Goal: Check status: Check status

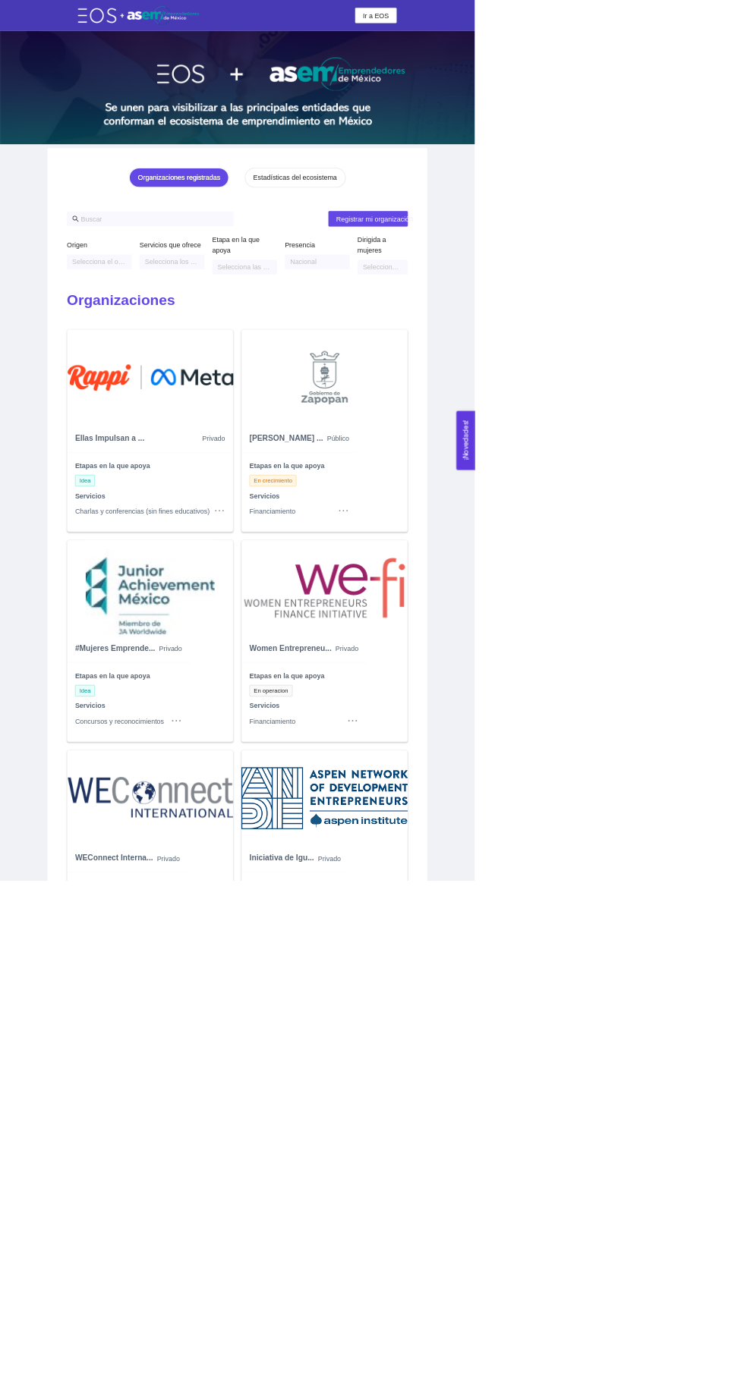
scroll to position [0, 908]
click at [609, 33] on span "Ir a EOS" at bounding box center [588, 24] width 41 height 17
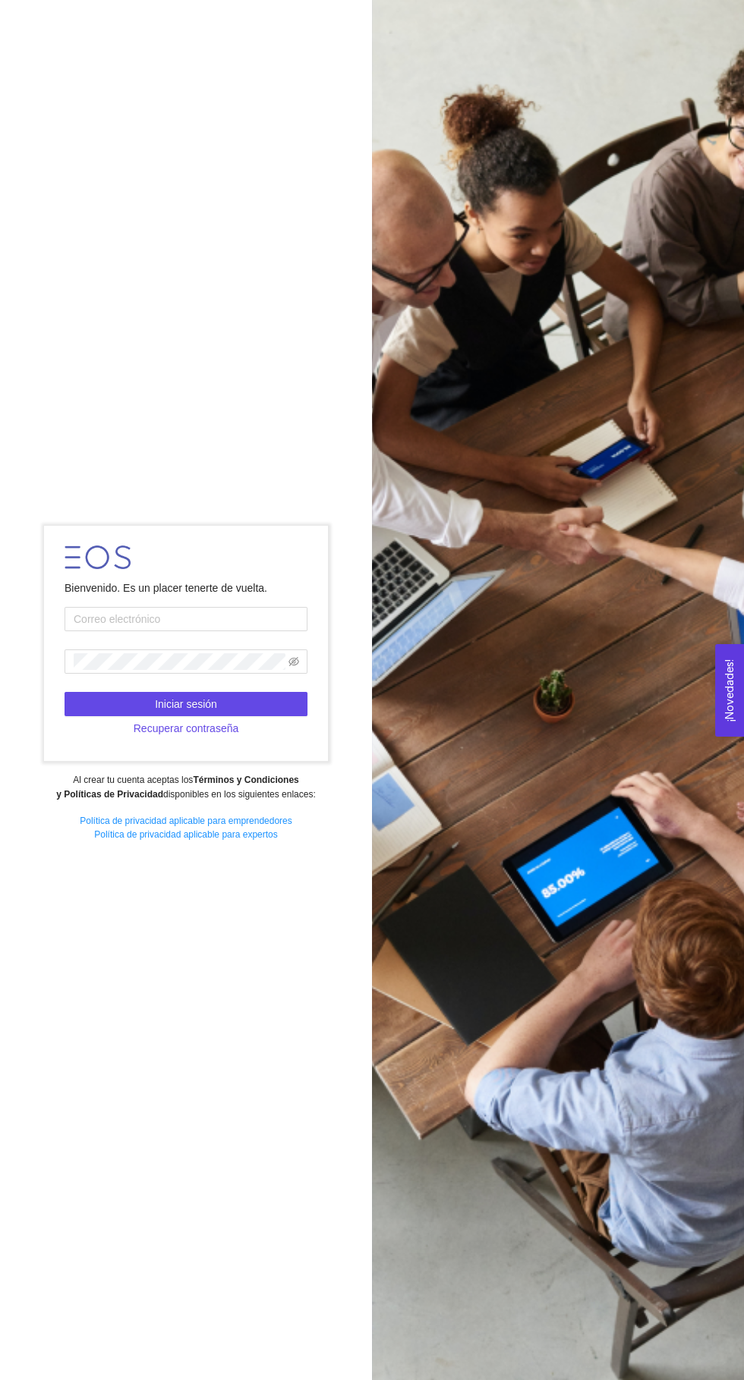
click at [105, 631] on input "text" at bounding box center [185, 619] width 243 height 24
type input "[PERSON_NAME][EMAIL_ADDRESS][DOMAIN_NAME]"
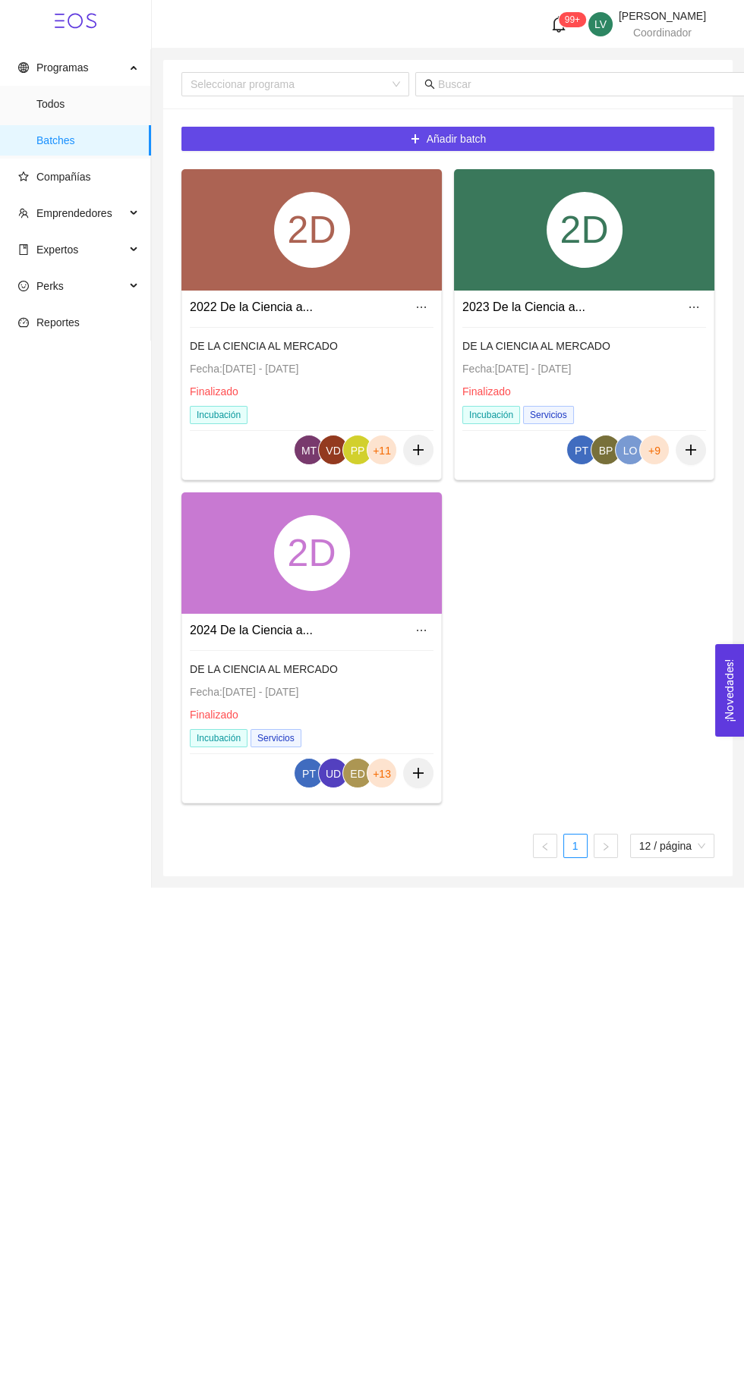
click at [46, 244] on span "Expertos" at bounding box center [57, 250] width 42 height 12
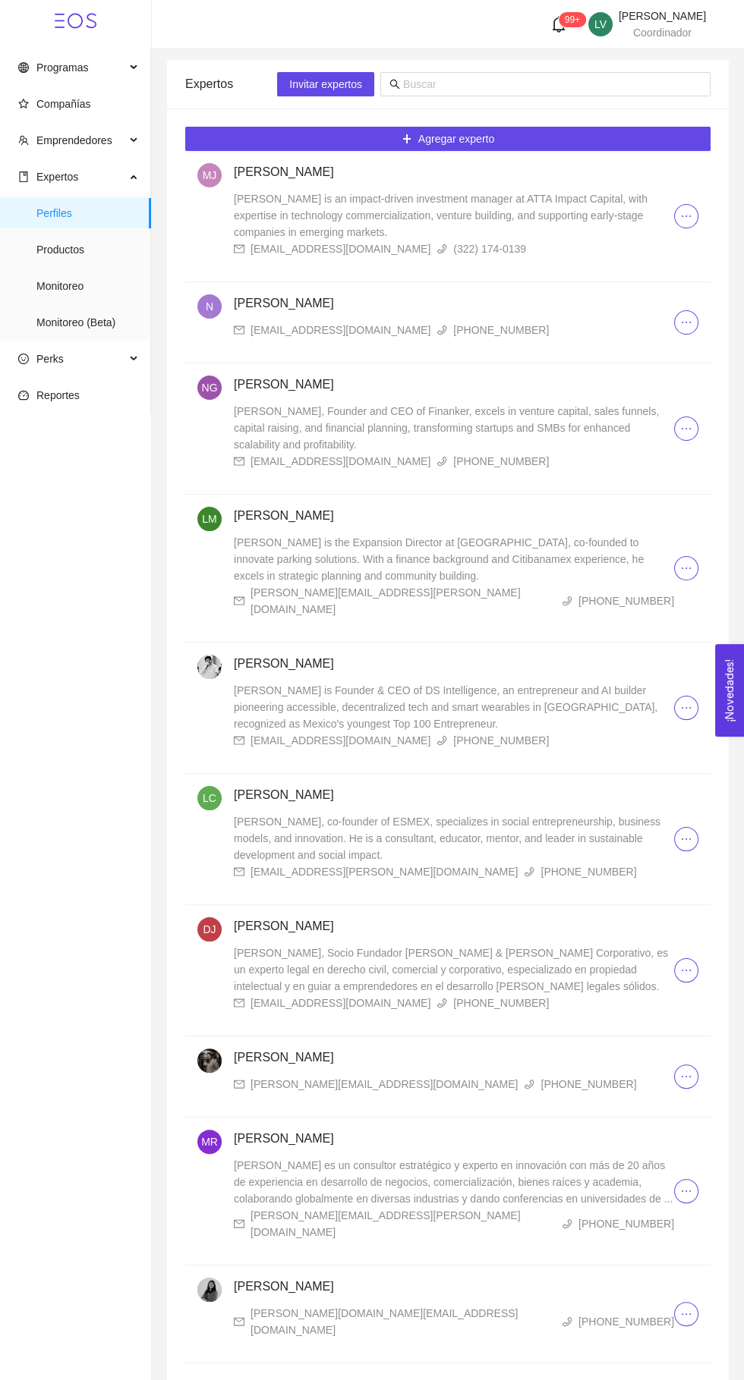
click at [71, 316] on span "Monitoreo (Beta)" at bounding box center [87, 322] width 102 height 30
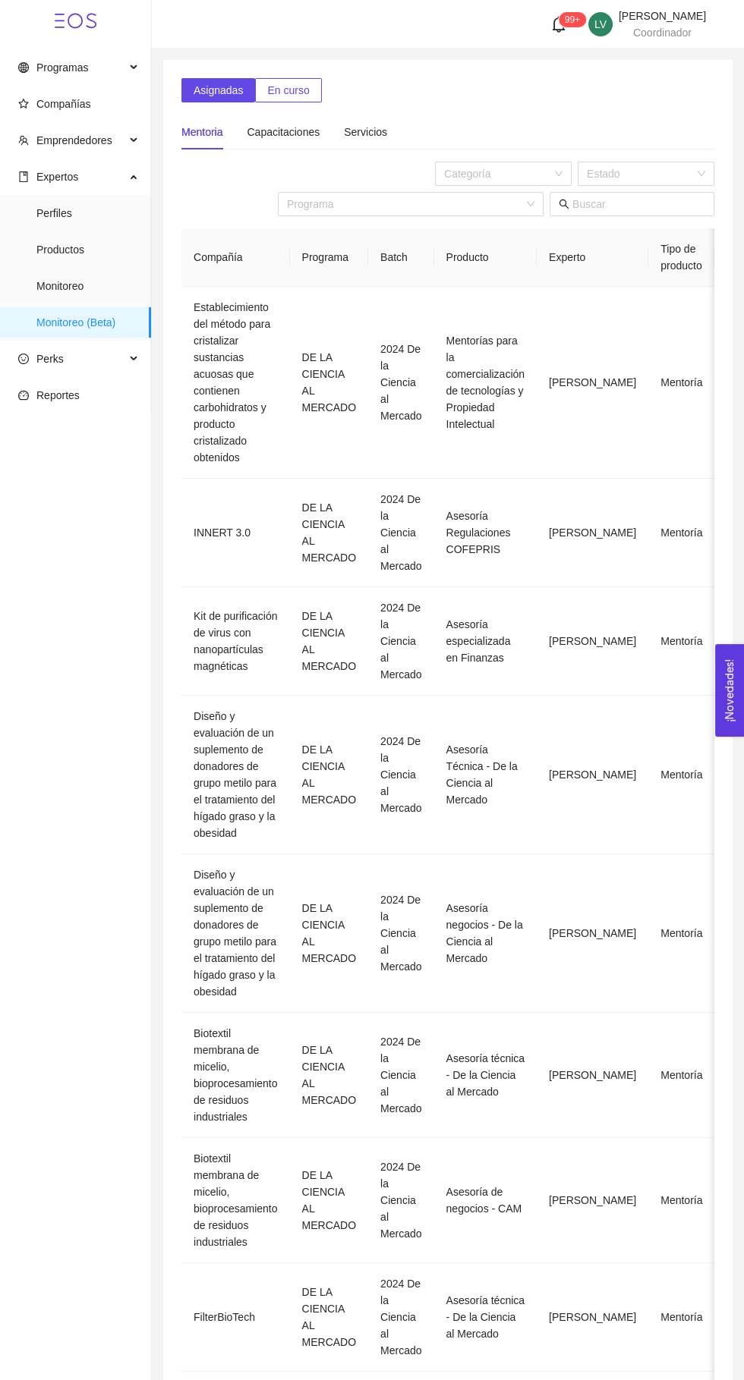
click at [285, 87] on span "En curso" at bounding box center [288, 90] width 42 height 17
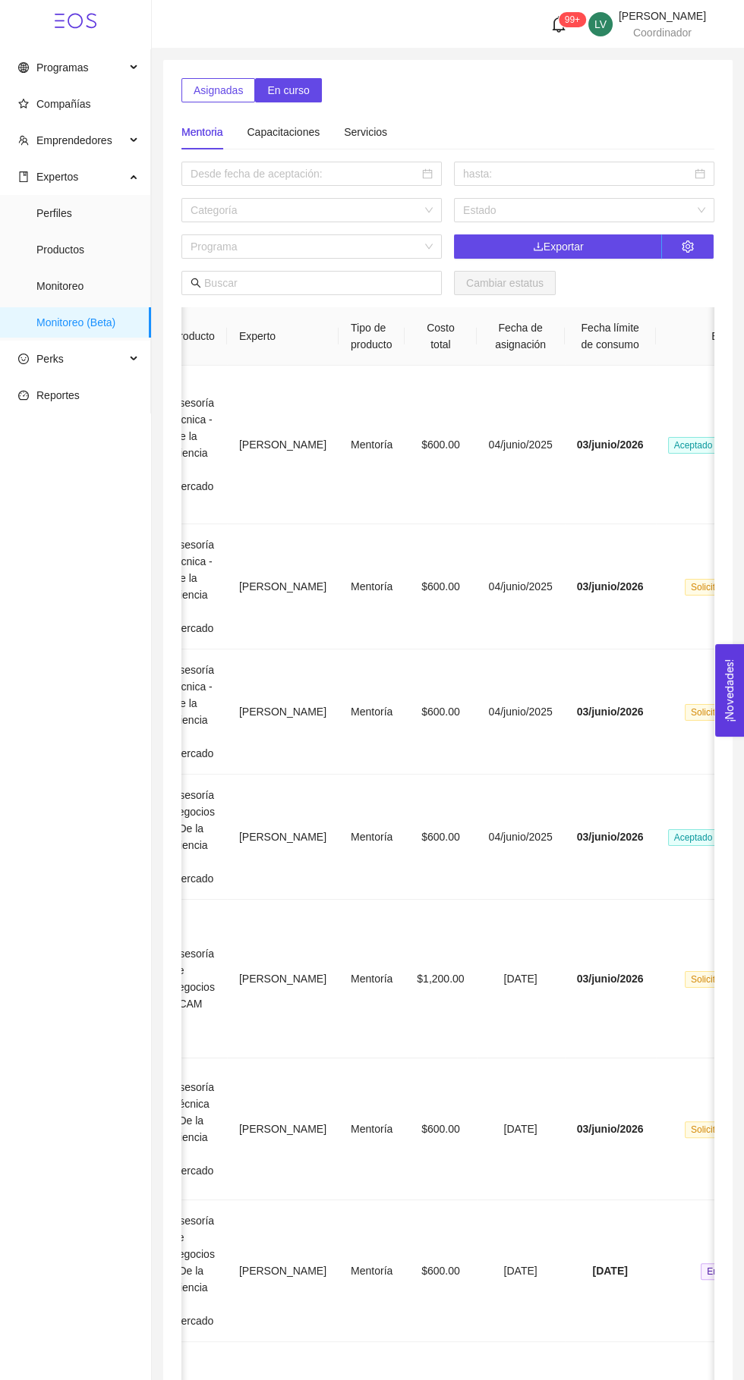
scroll to position [0, 344]
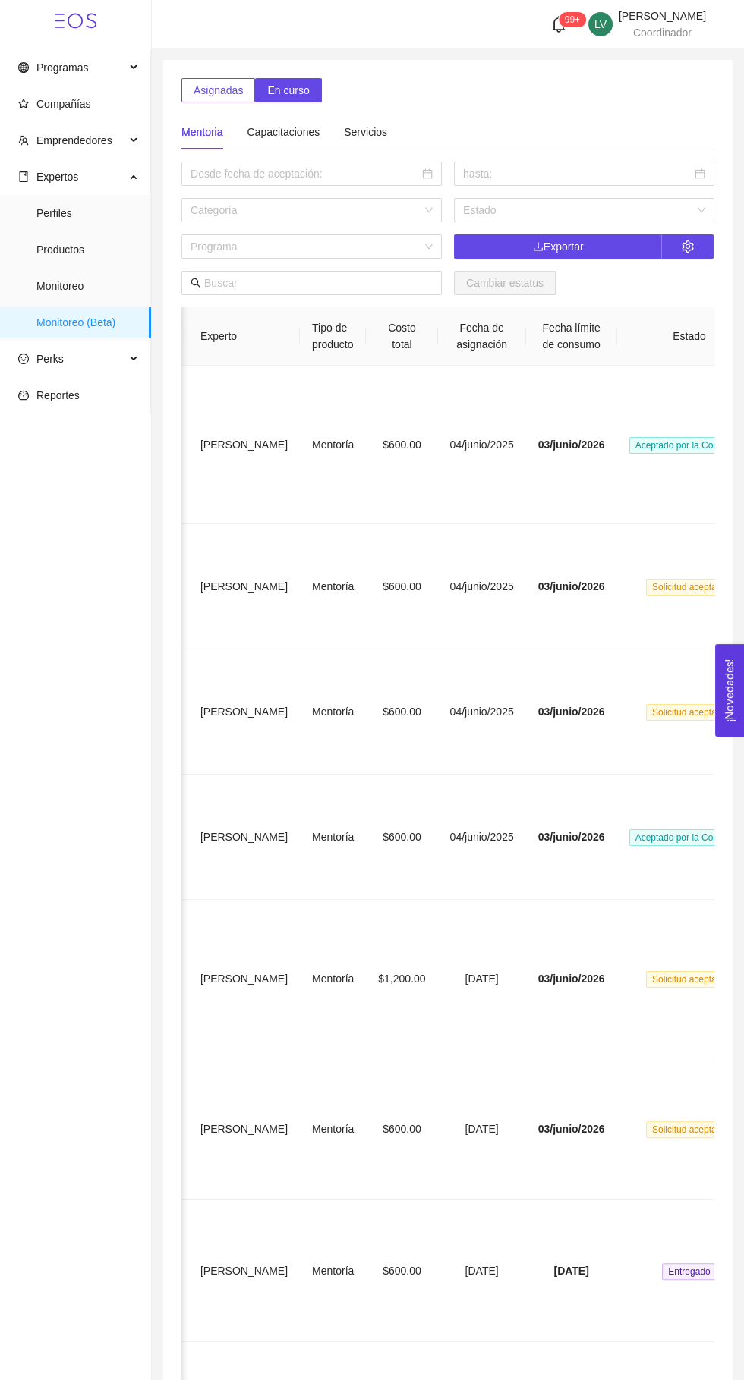
click at [629, 442] on span "Aceptado por la Compañía" at bounding box center [689, 445] width 121 height 17
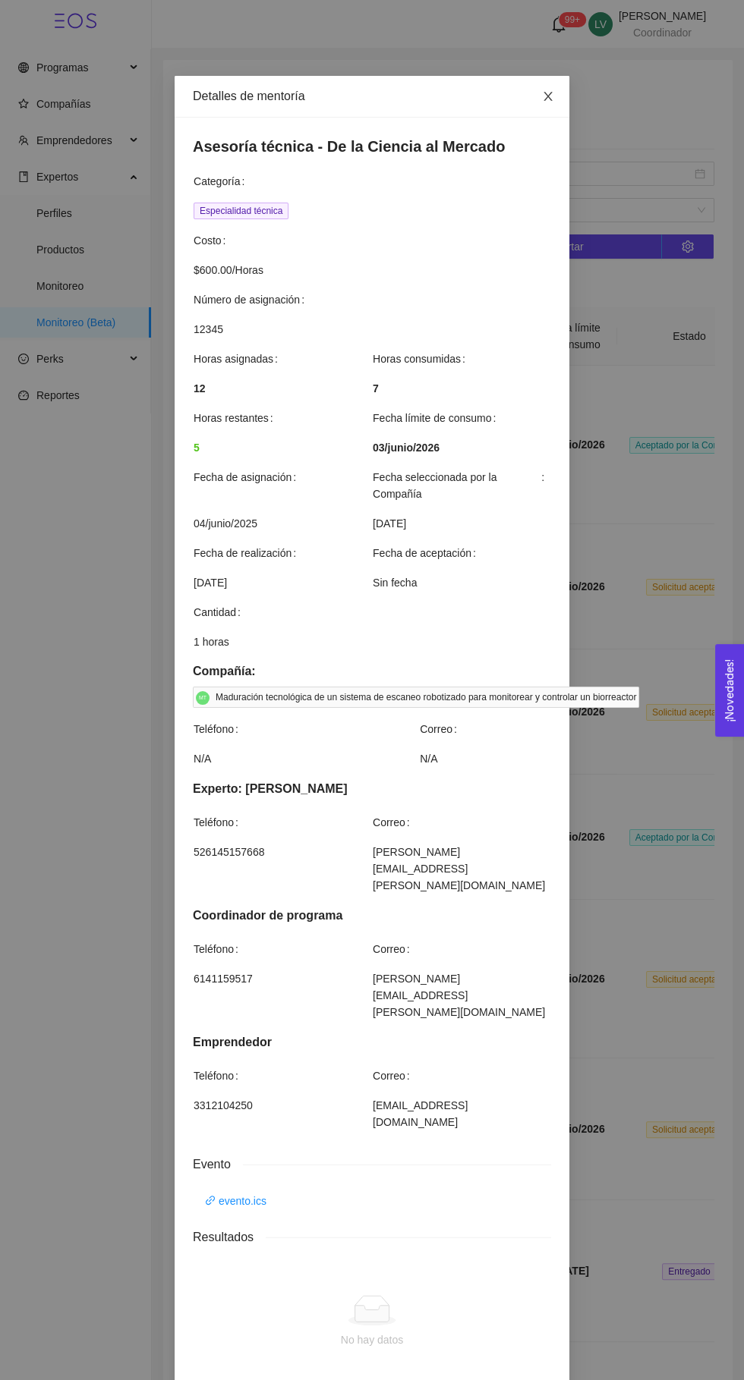
click at [543, 93] on icon "close" at bounding box center [548, 96] width 12 height 12
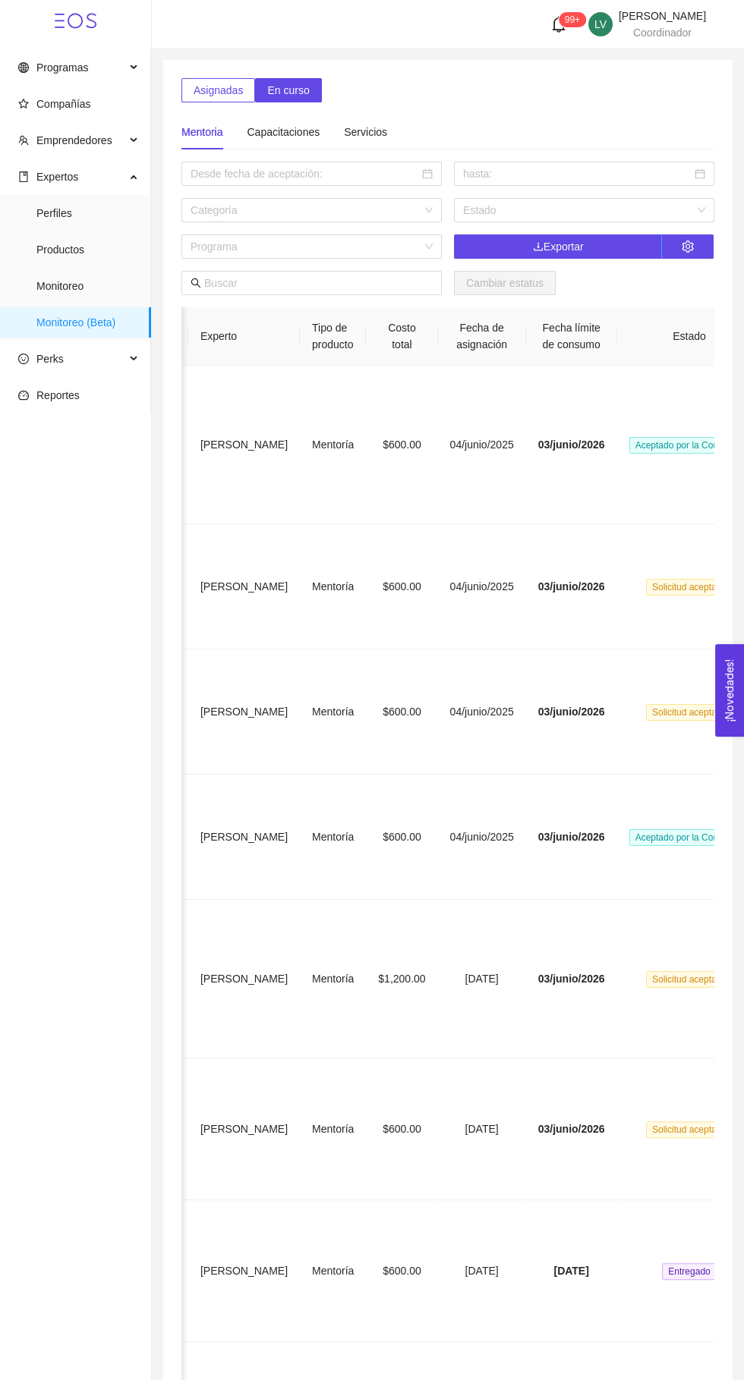
click at [646, 587] on span "Solicitud aceptada" at bounding box center [689, 587] width 87 height 17
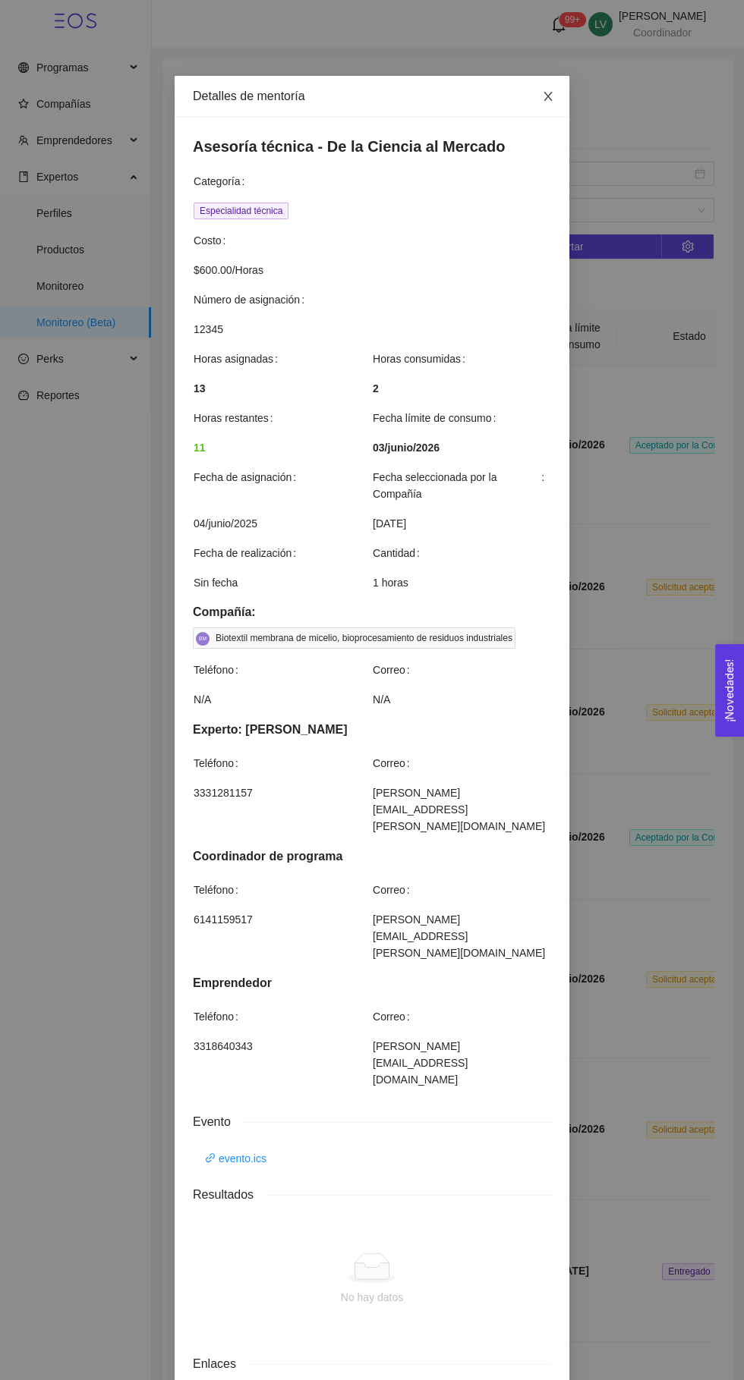
click at [547, 96] on icon "close" at bounding box center [547, 96] width 8 height 9
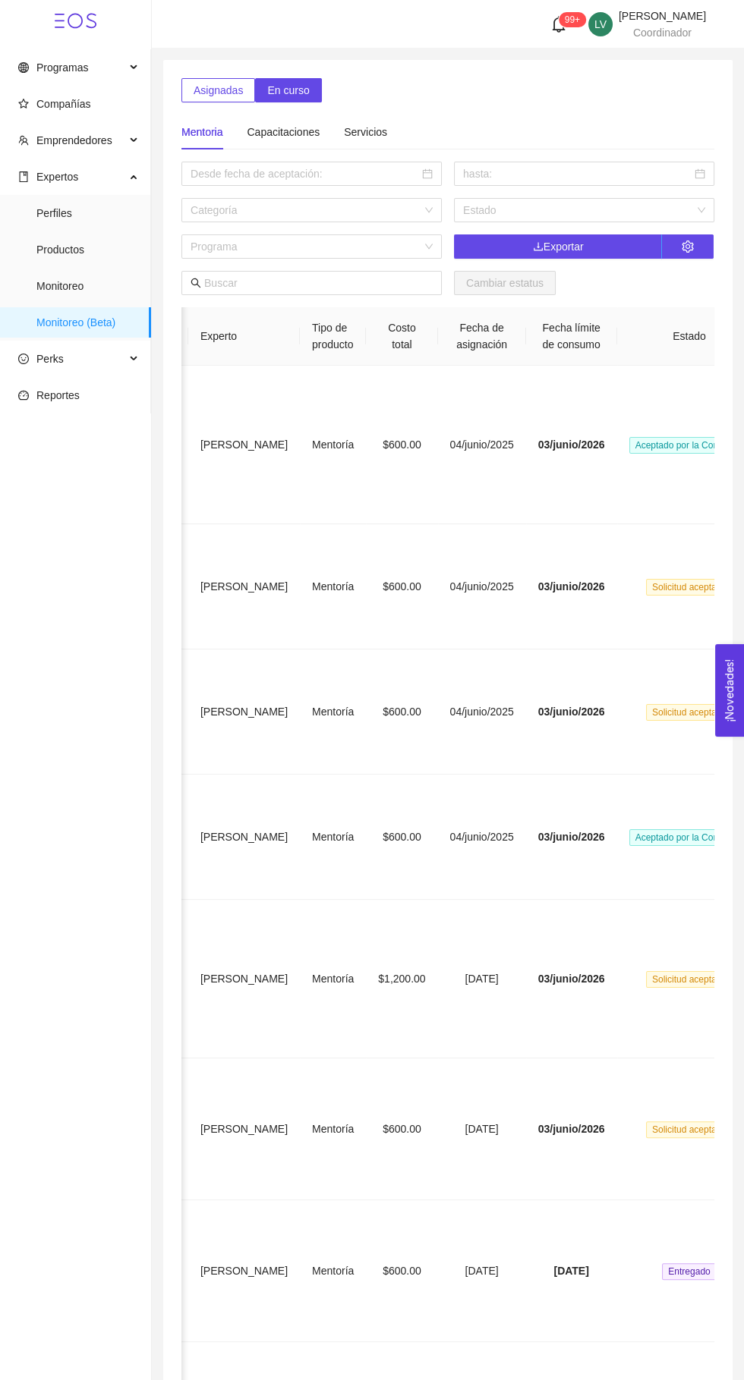
click at [646, 707] on span "Solicitud aceptada" at bounding box center [689, 712] width 87 height 17
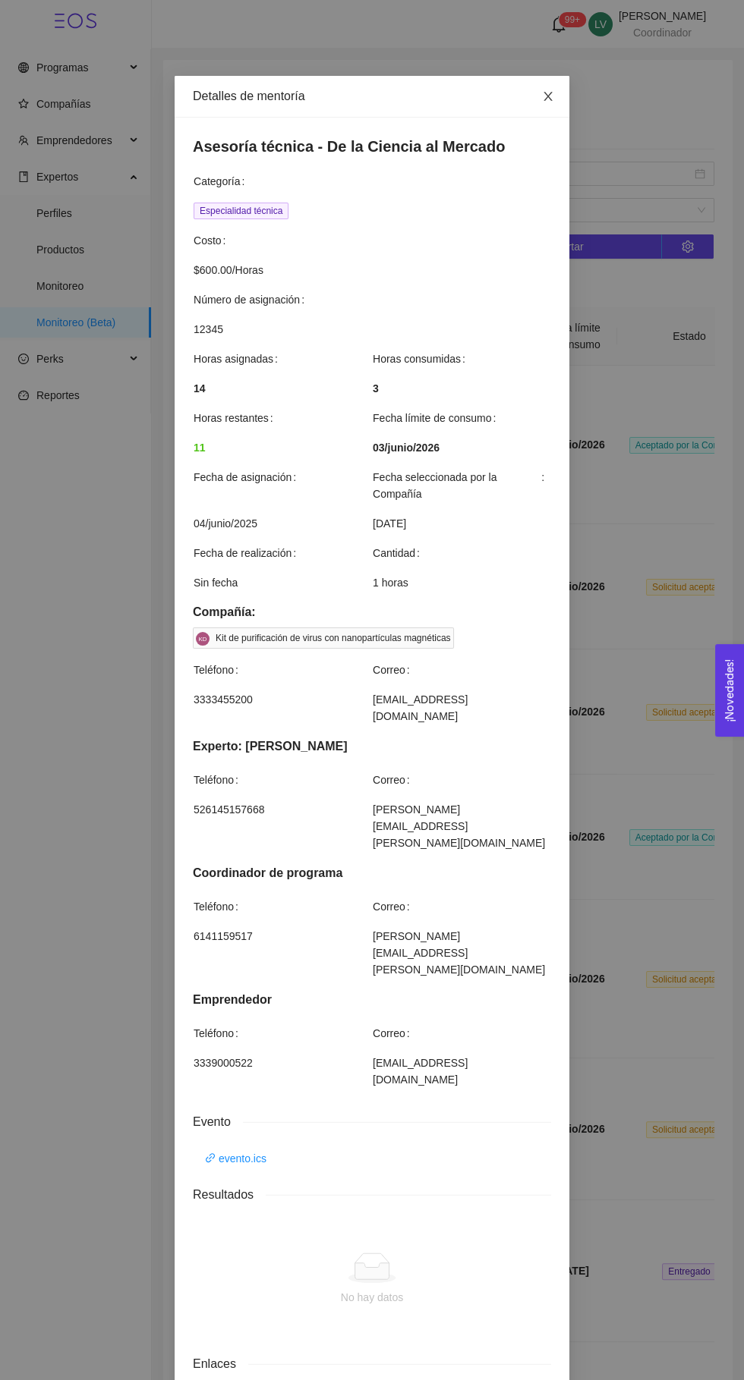
click at [547, 93] on icon "close" at bounding box center [548, 96] width 12 height 12
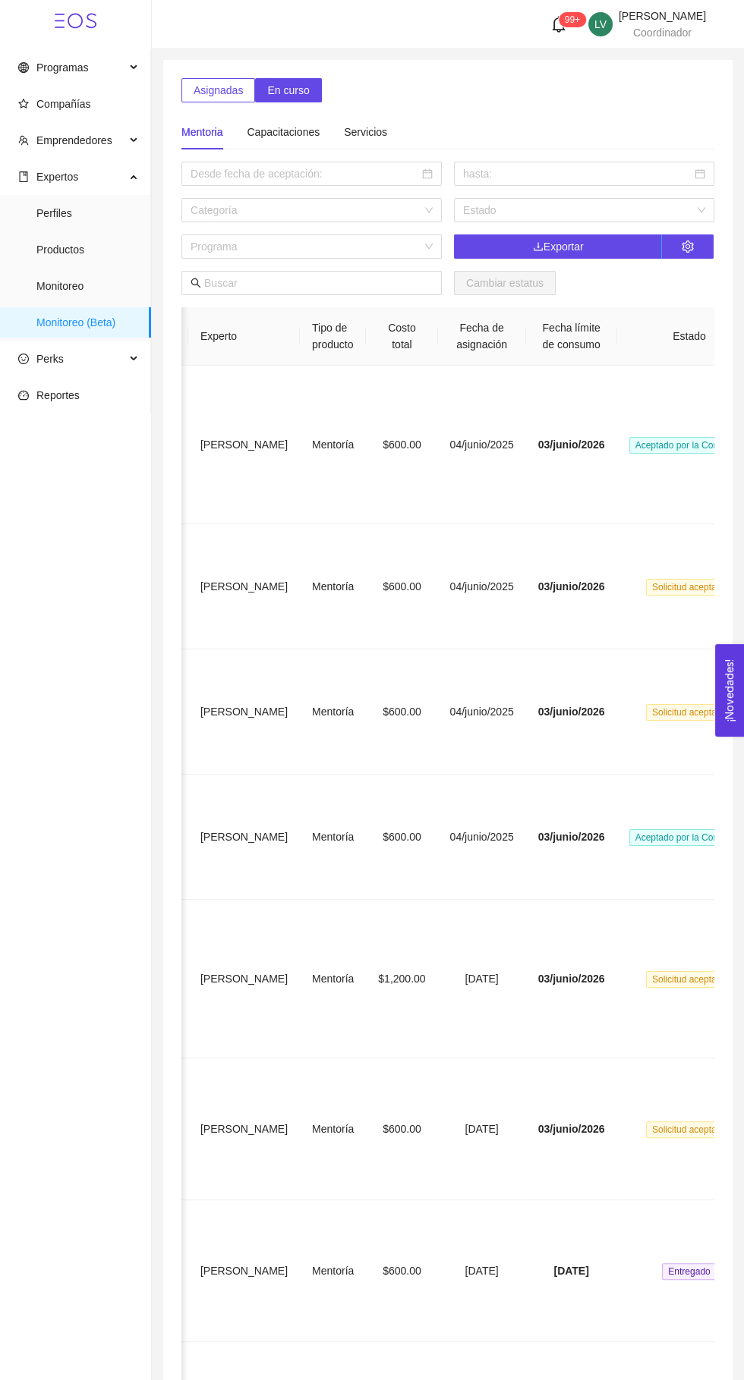
click at [646, 709] on span "Solicitud aceptada" at bounding box center [689, 712] width 87 height 17
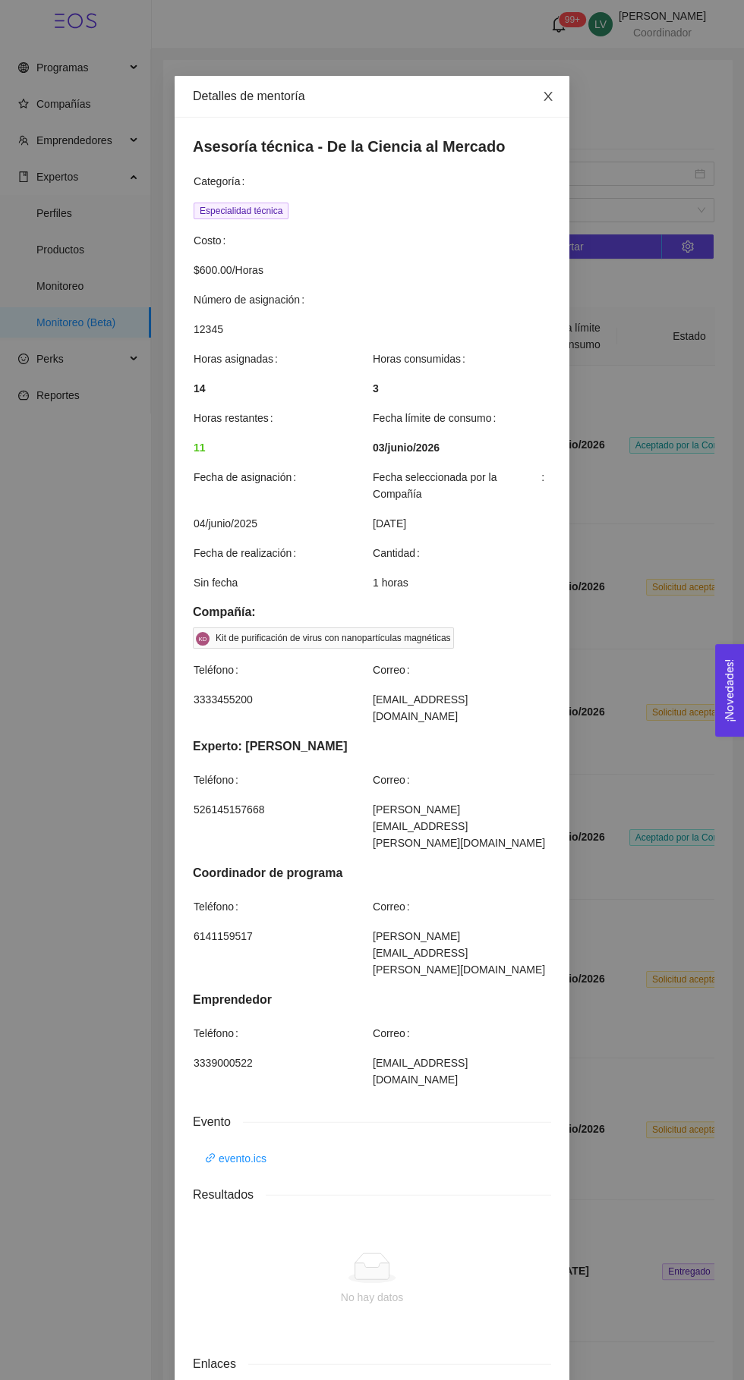
click at [544, 95] on icon "close" at bounding box center [548, 96] width 12 height 12
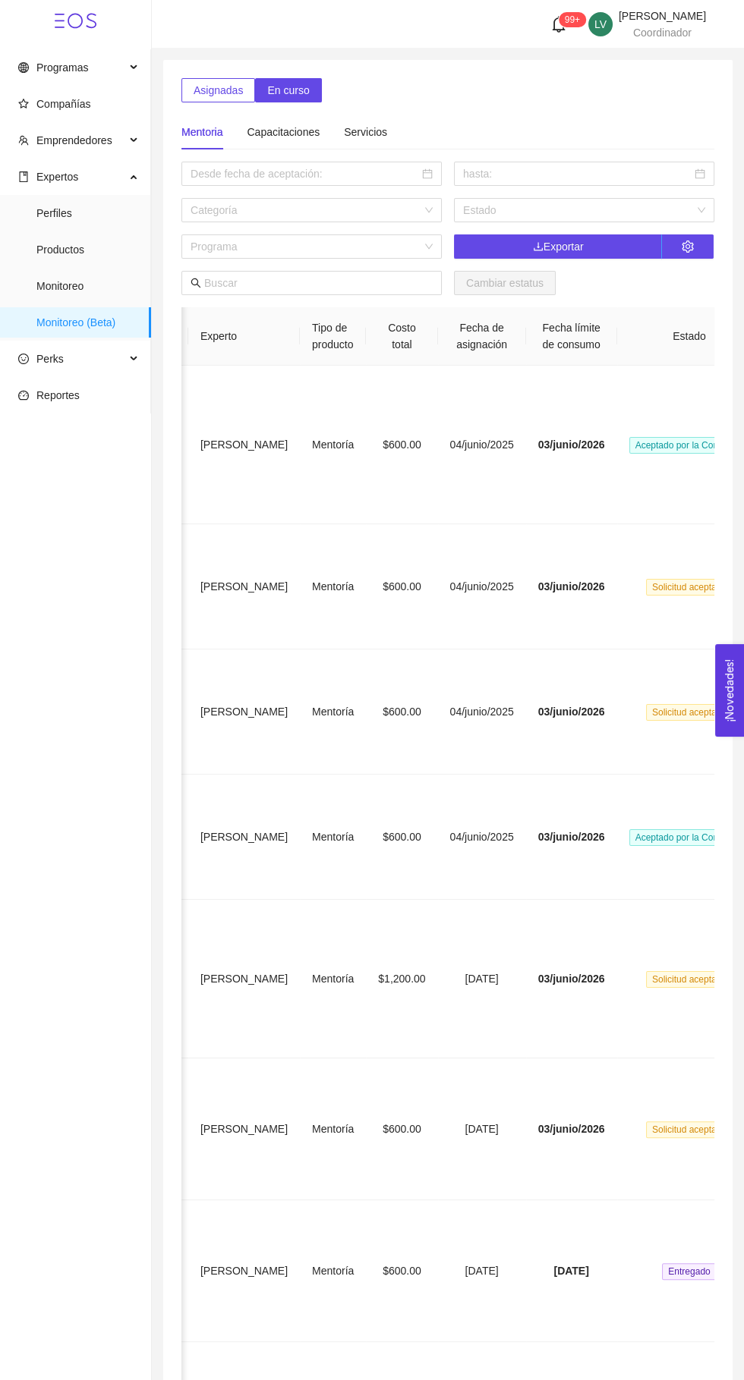
click at [645, 830] on span "Aceptado por la Compañía" at bounding box center [689, 837] width 121 height 17
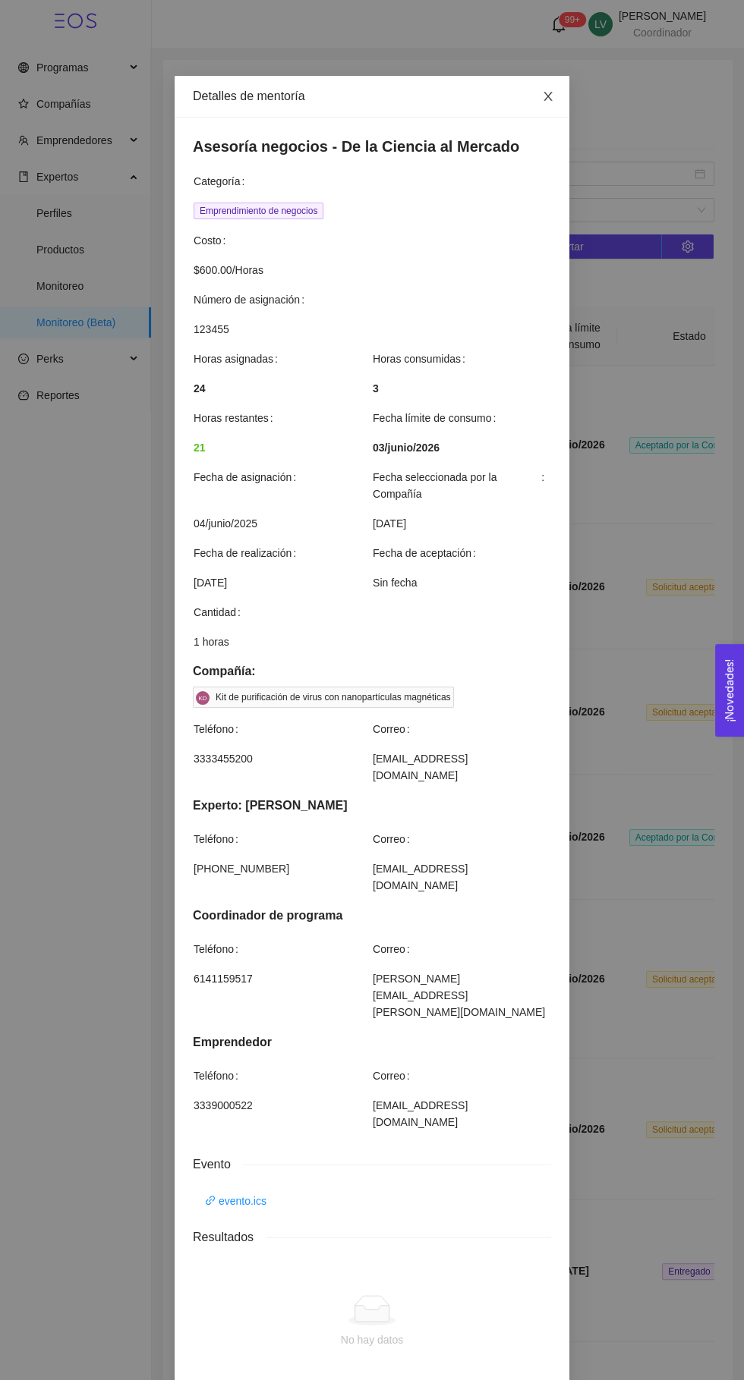
click at [547, 96] on icon "close" at bounding box center [547, 96] width 8 height 9
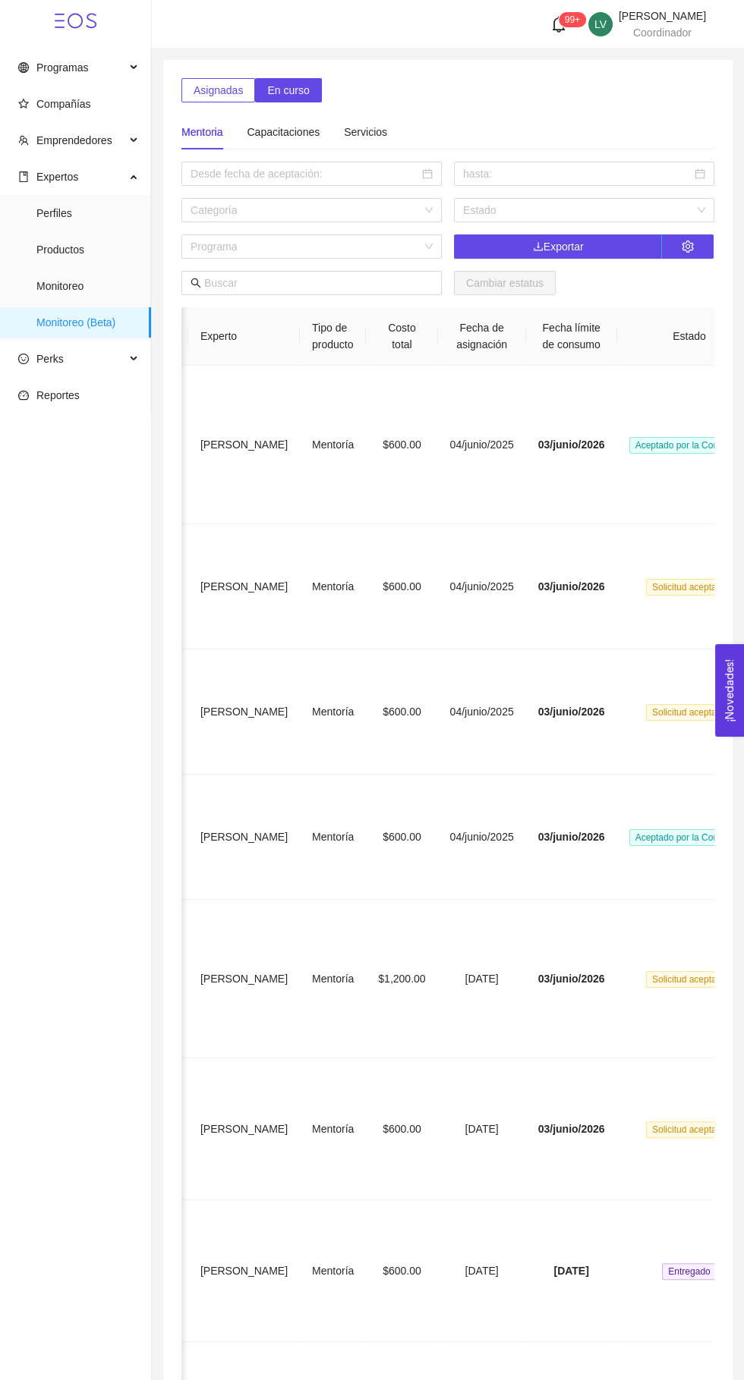
click at [652, 840] on span "Aceptado por la Compañía" at bounding box center [689, 837] width 121 height 17
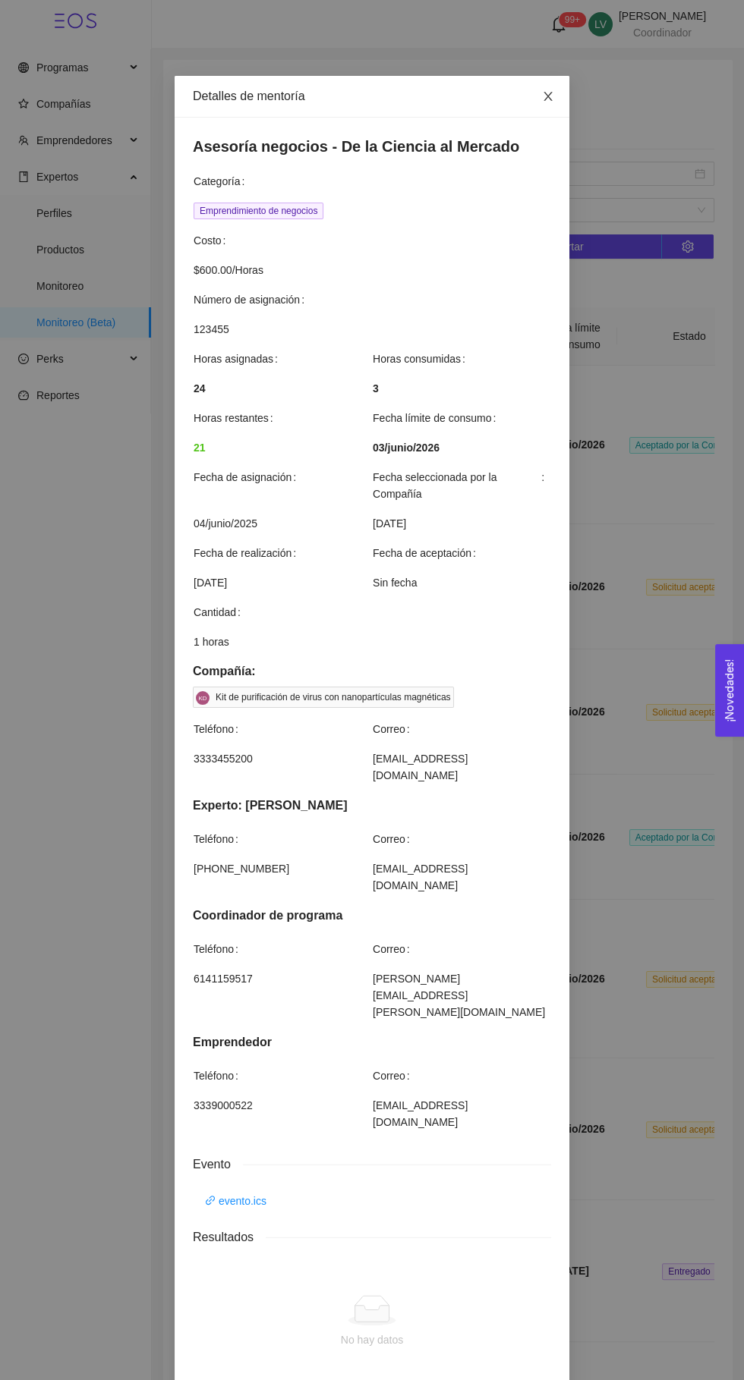
click at [547, 96] on icon "close" at bounding box center [547, 96] width 8 height 9
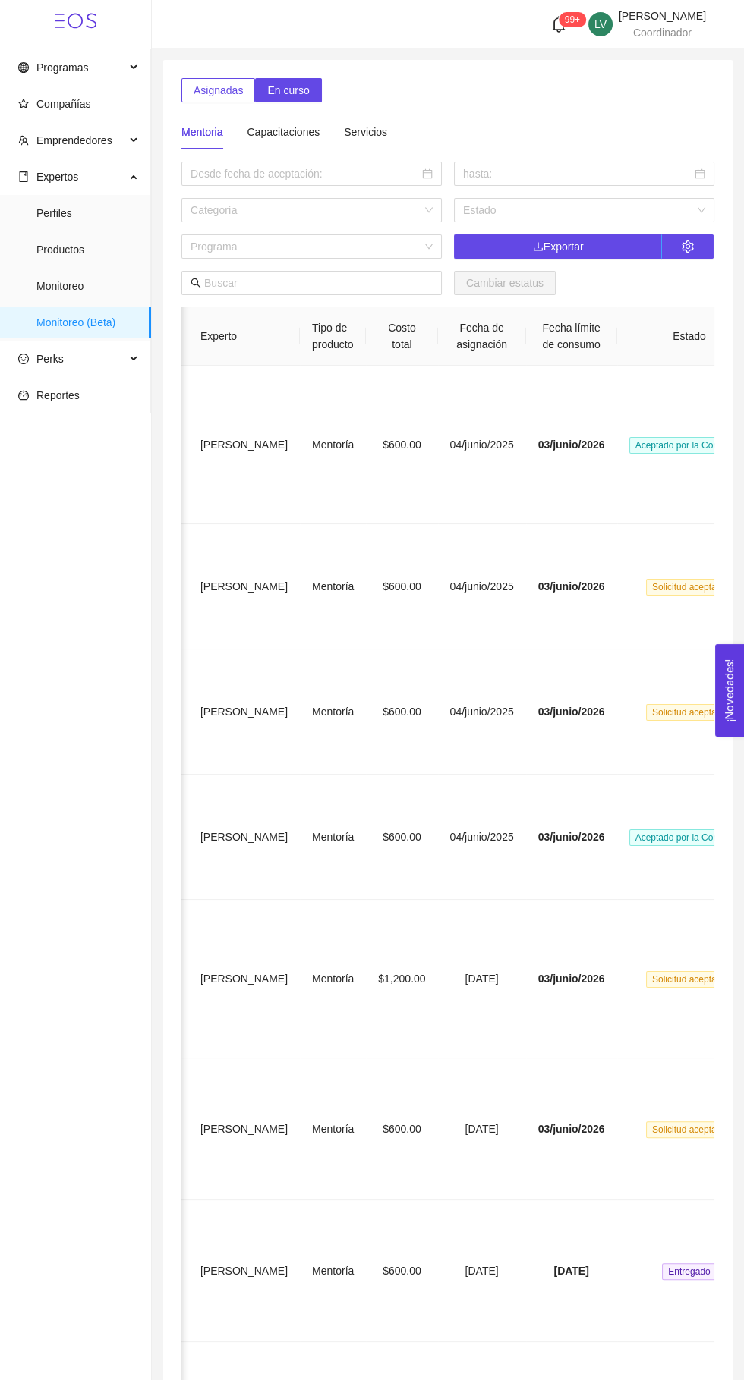
click at [646, 973] on span "Solicitud aceptada" at bounding box center [689, 979] width 87 height 17
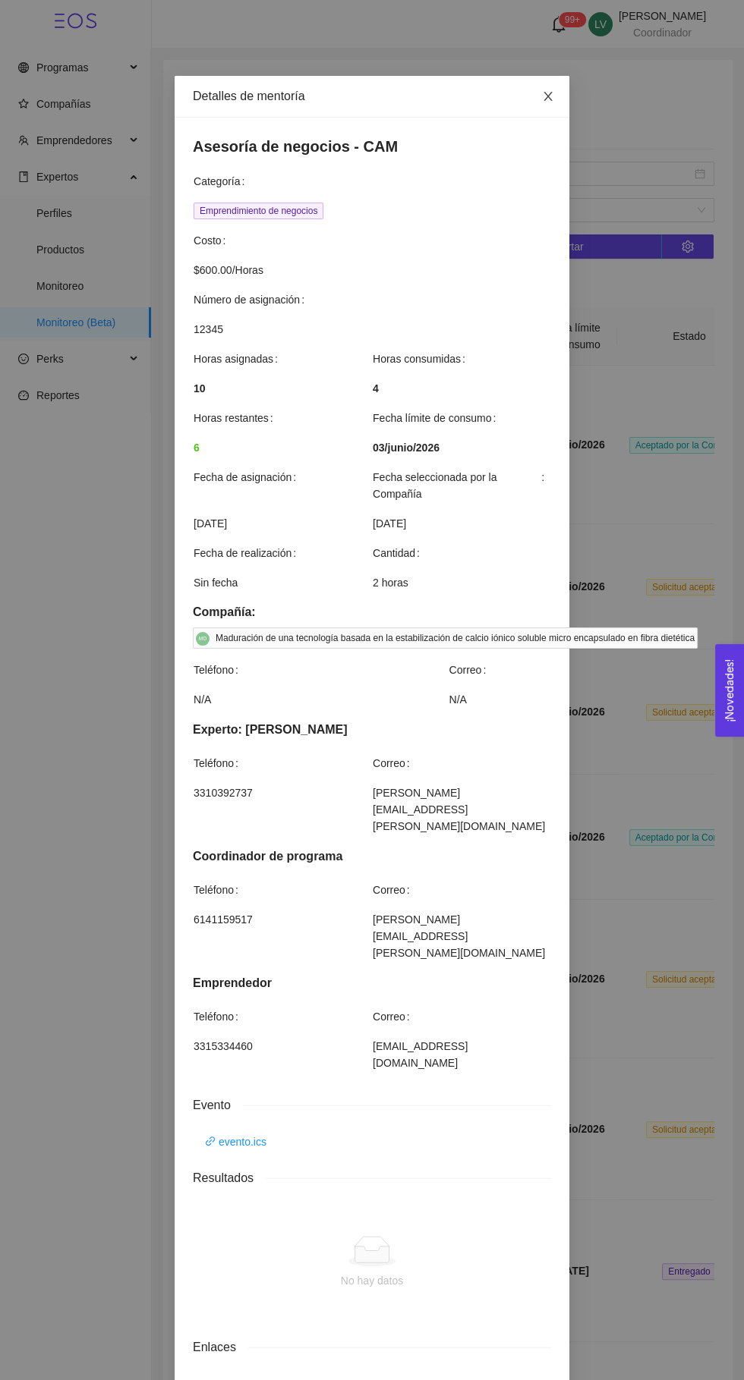
click at [547, 96] on icon "close" at bounding box center [547, 96] width 8 height 9
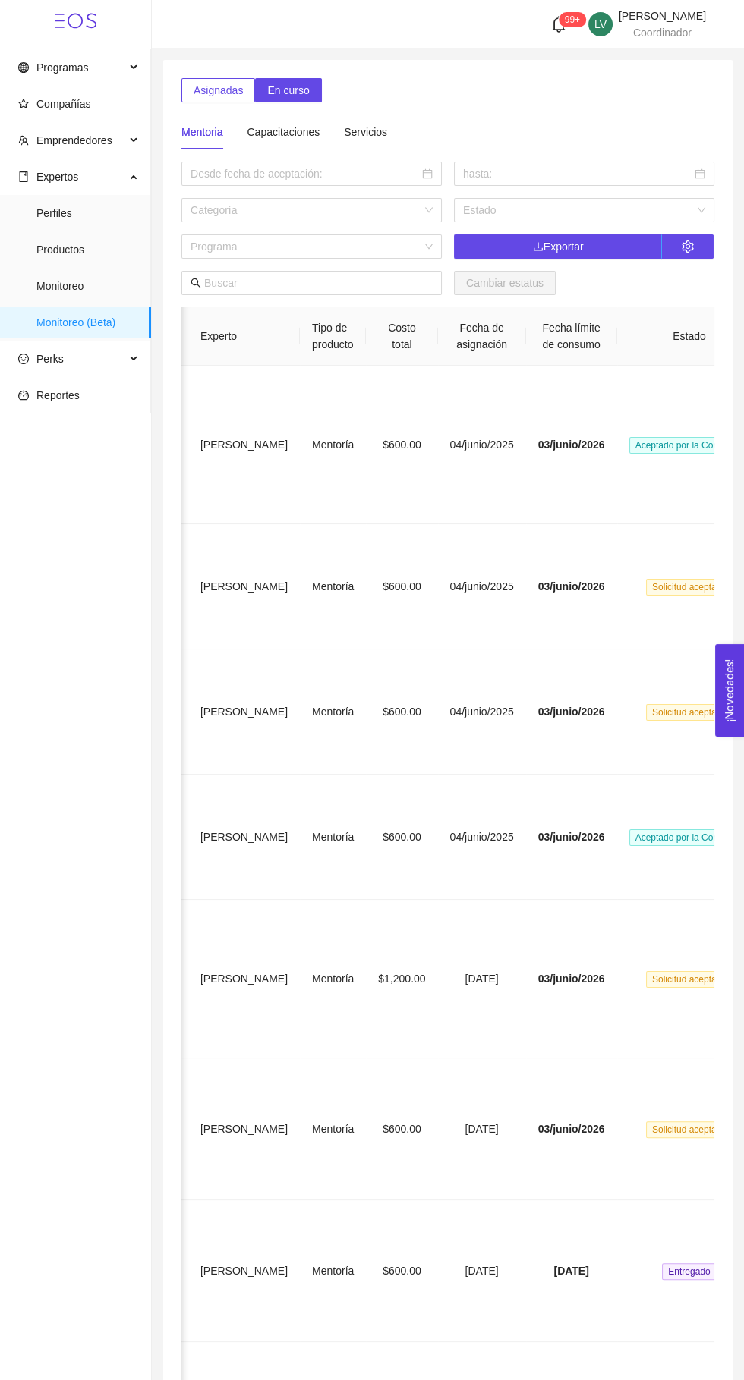
click at [646, 1129] on span "Solicitud aceptada" at bounding box center [689, 1129] width 87 height 17
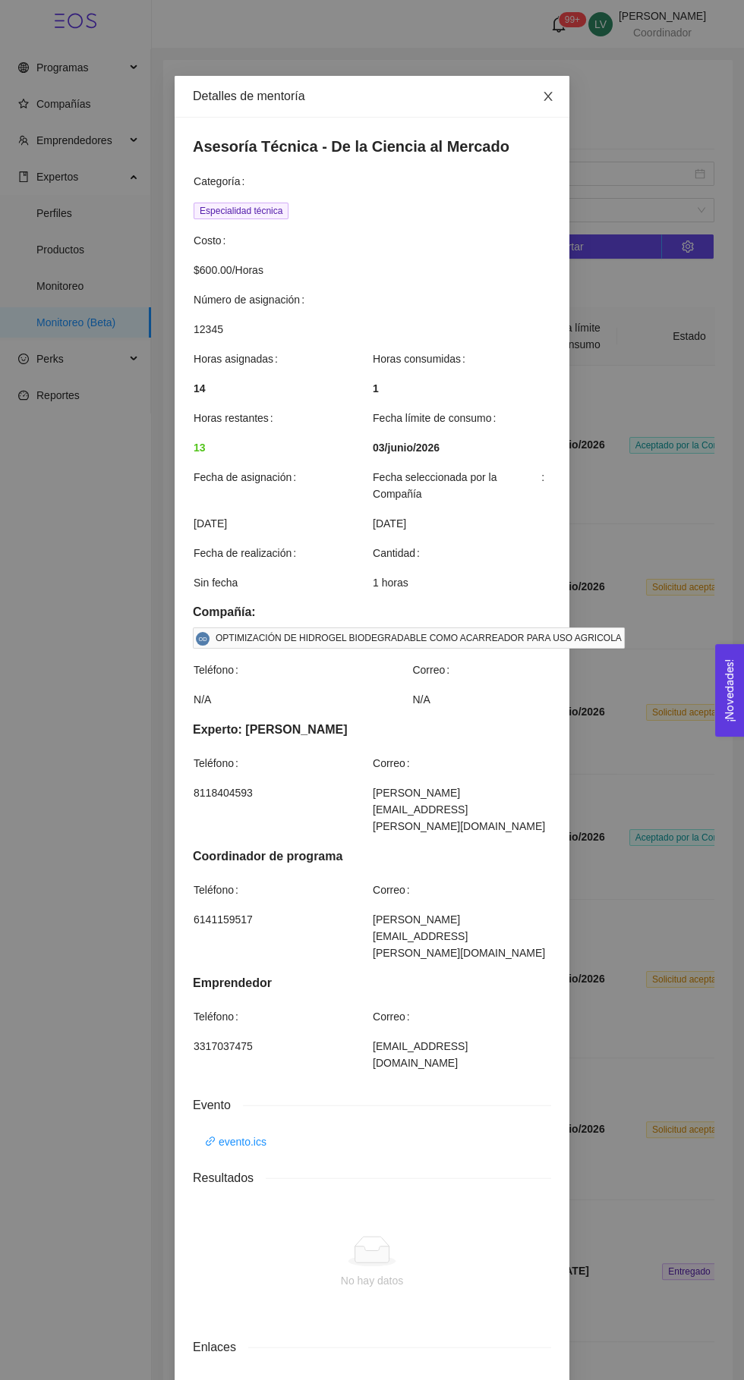
click at [547, 96] on icon "close" at bounding box center [547, 96] width 8 height 9
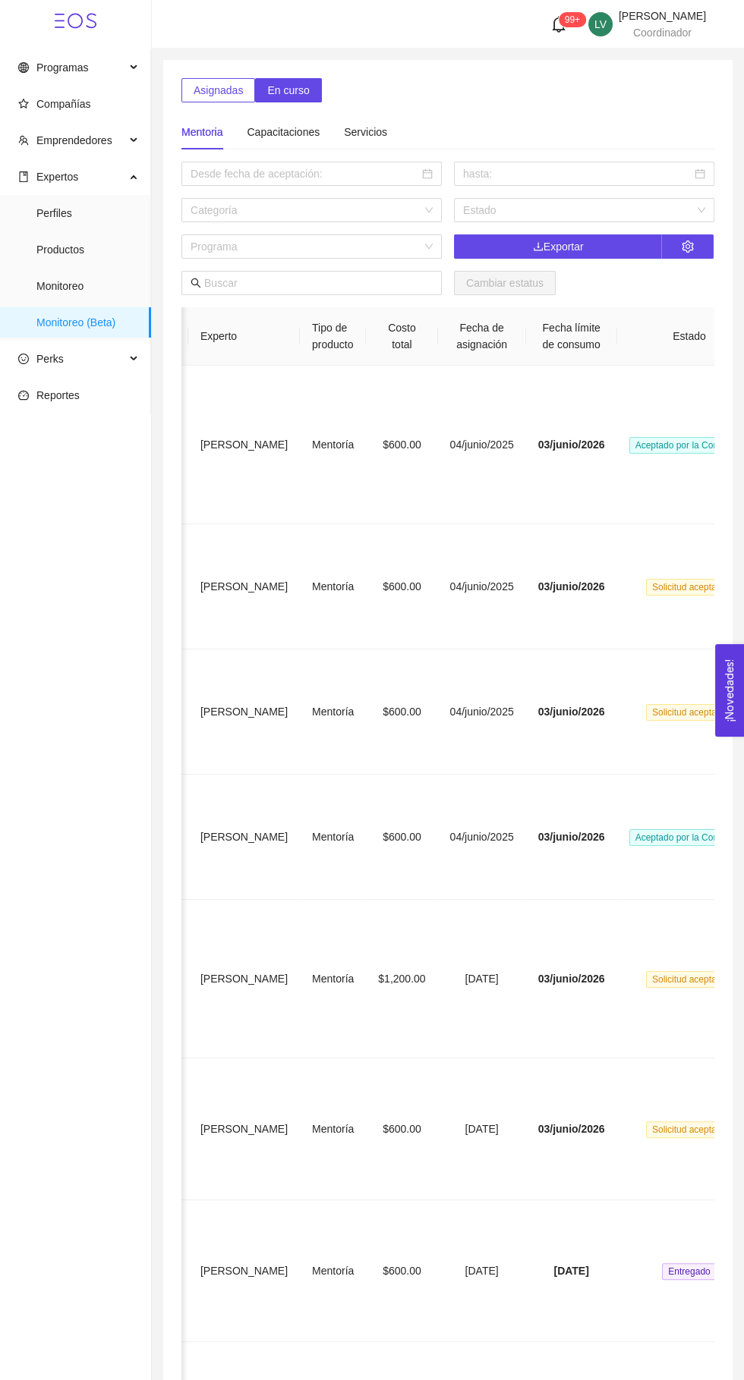
click at [662, 1271] on span "Entregado" at bounding box center [689, 1271] width 54 height 17
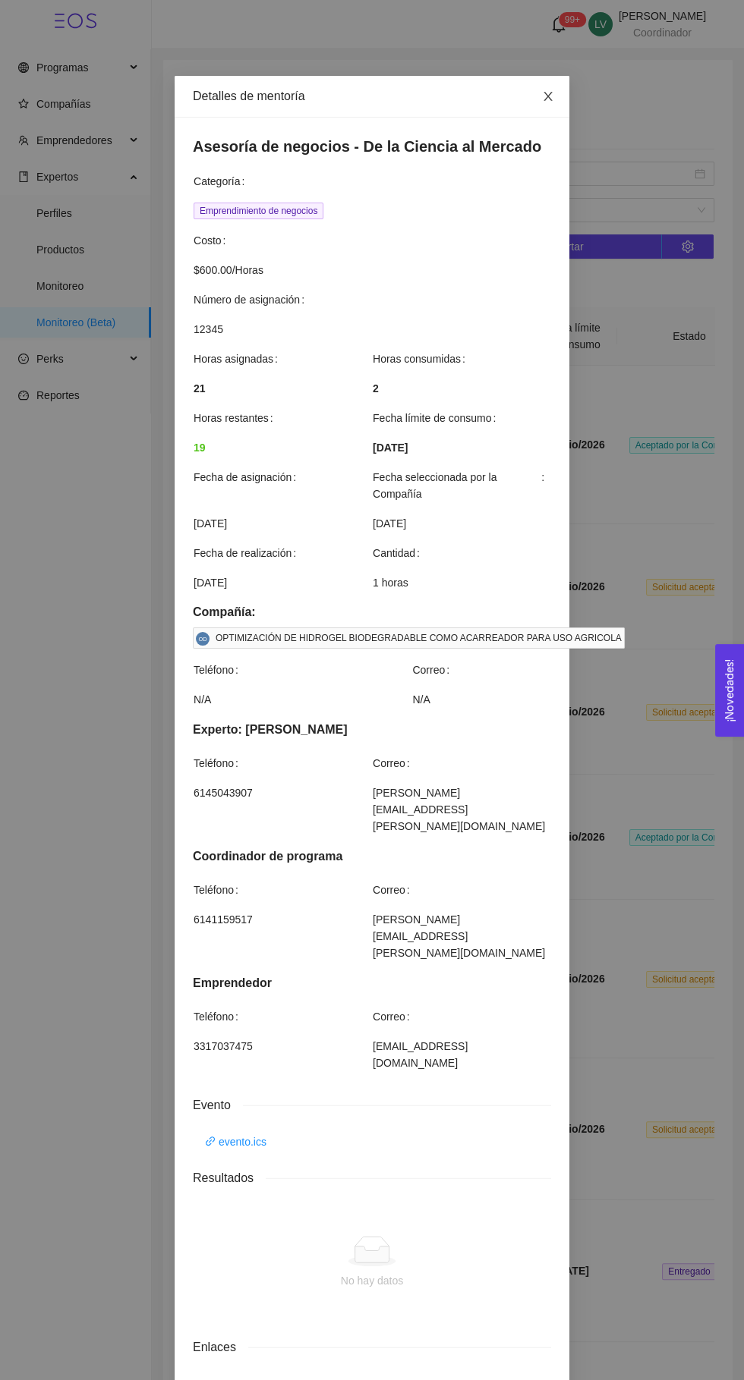
click at [546, 94] on icon "close" at bounding box center [547, 96] width 8 height 9
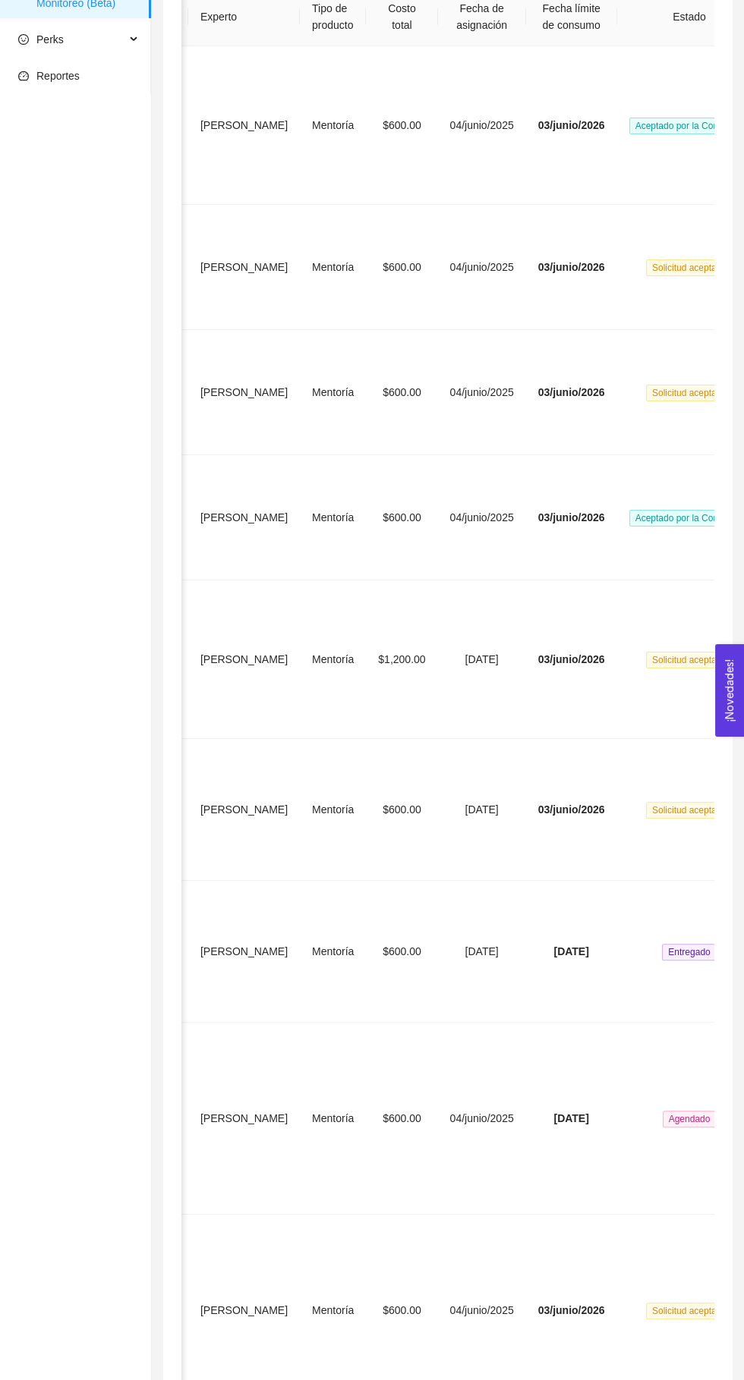
scroll to position [326, 0]
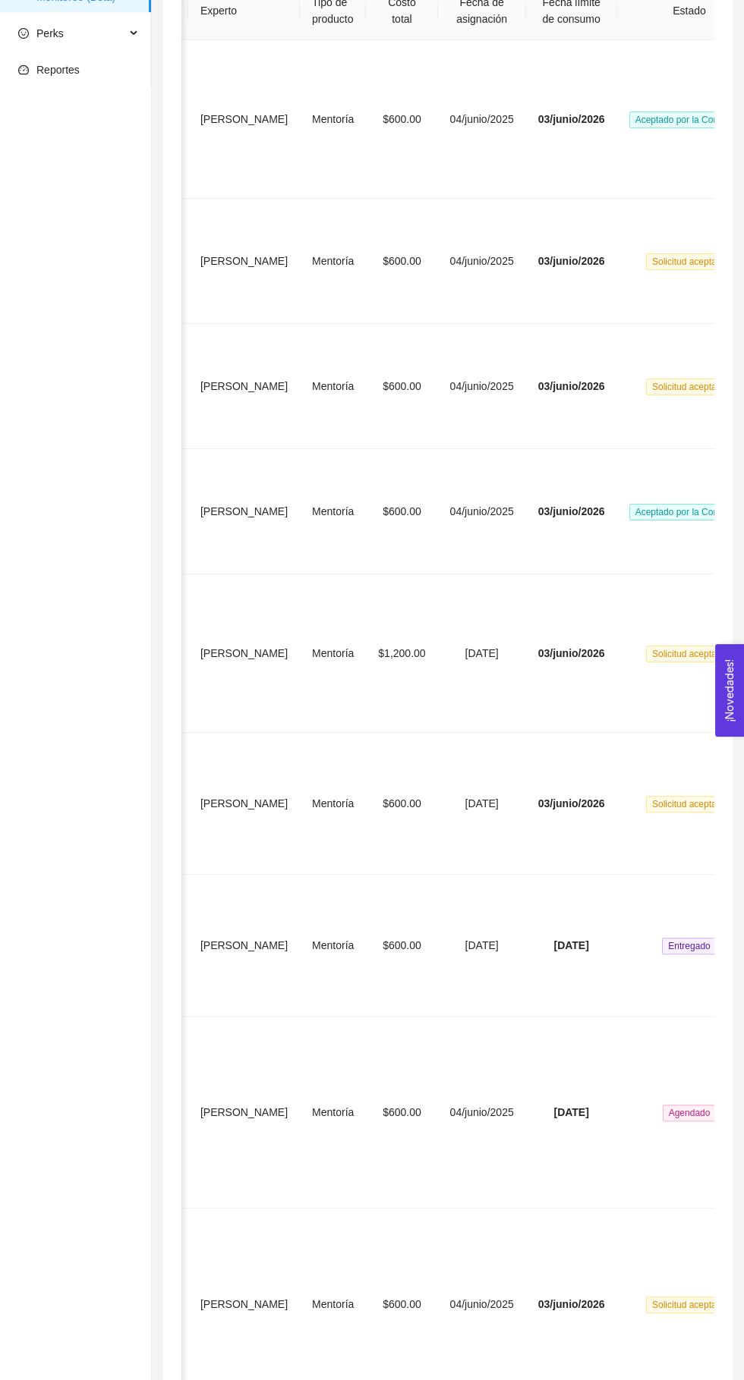
click at [662, 1105] on span "Agendado" at bounding box center [689, 1113] width 54 height 17
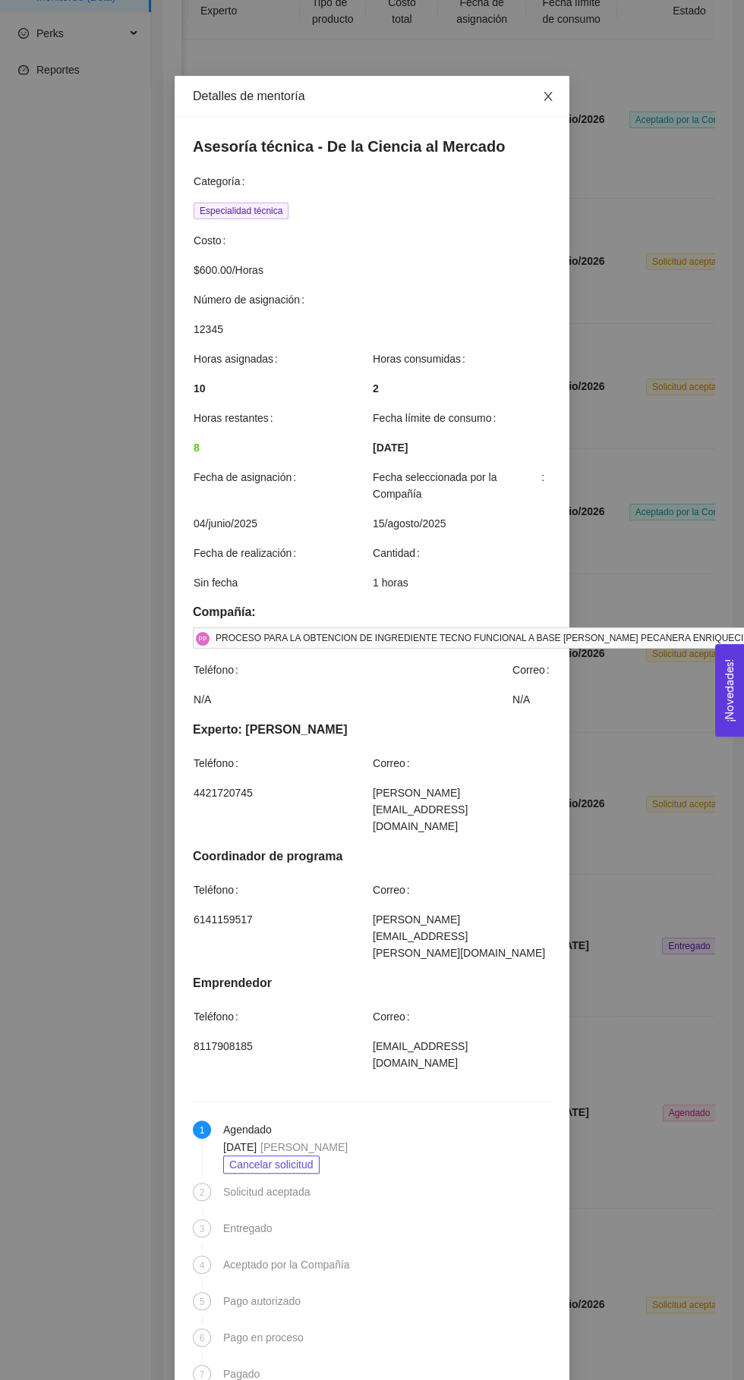
click at [547, 96] on icon "close" at bounding box center [547, 96] width 8 height 9
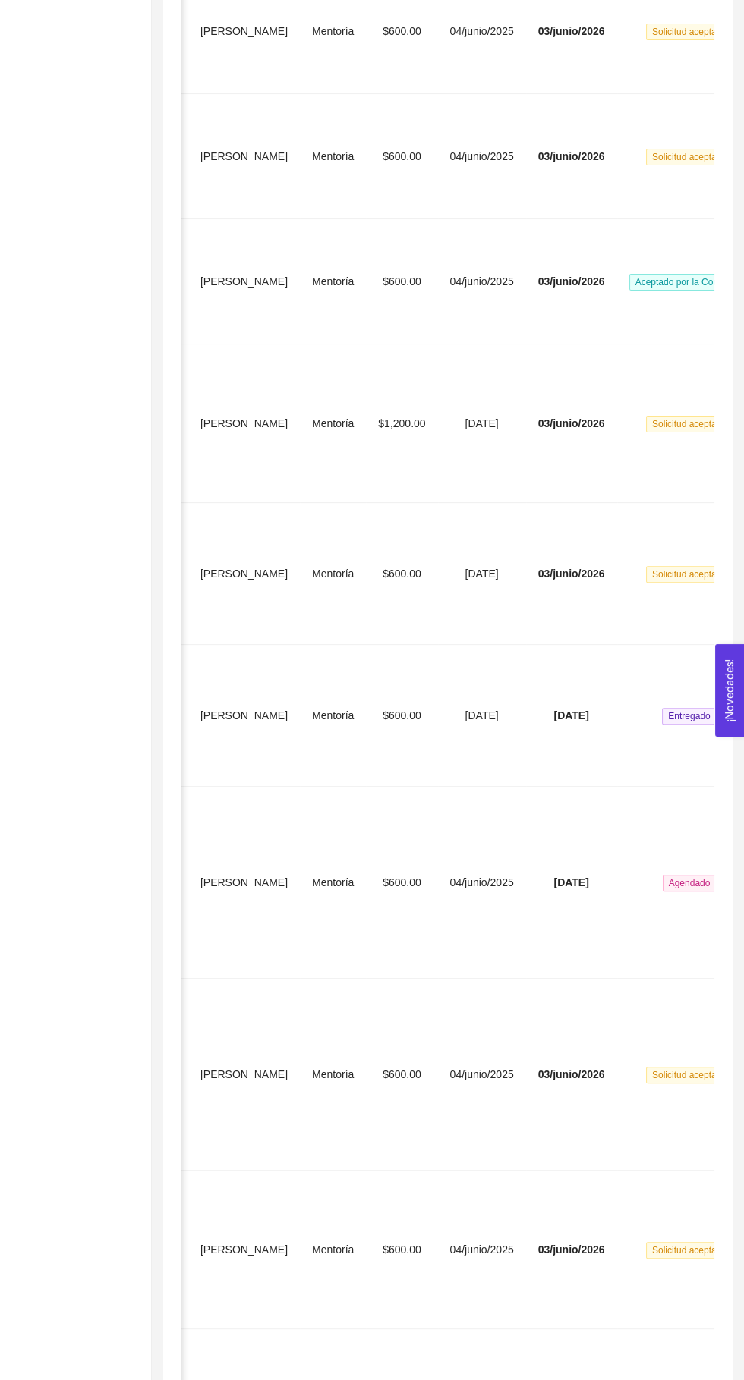
scroll to position [574, 0]
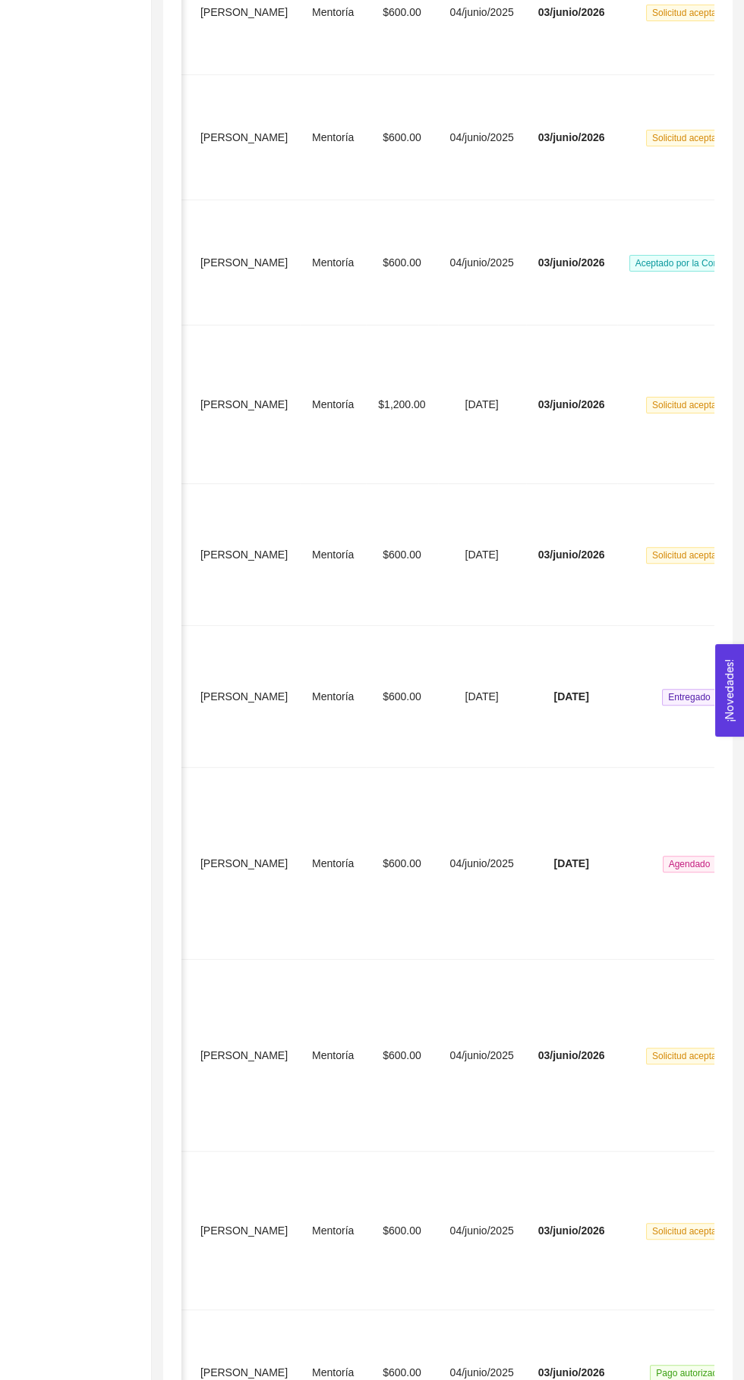
click at [660, 1048] on span "Solicitud aceptada" at bounding box center [689, 1056] width 87 height 17
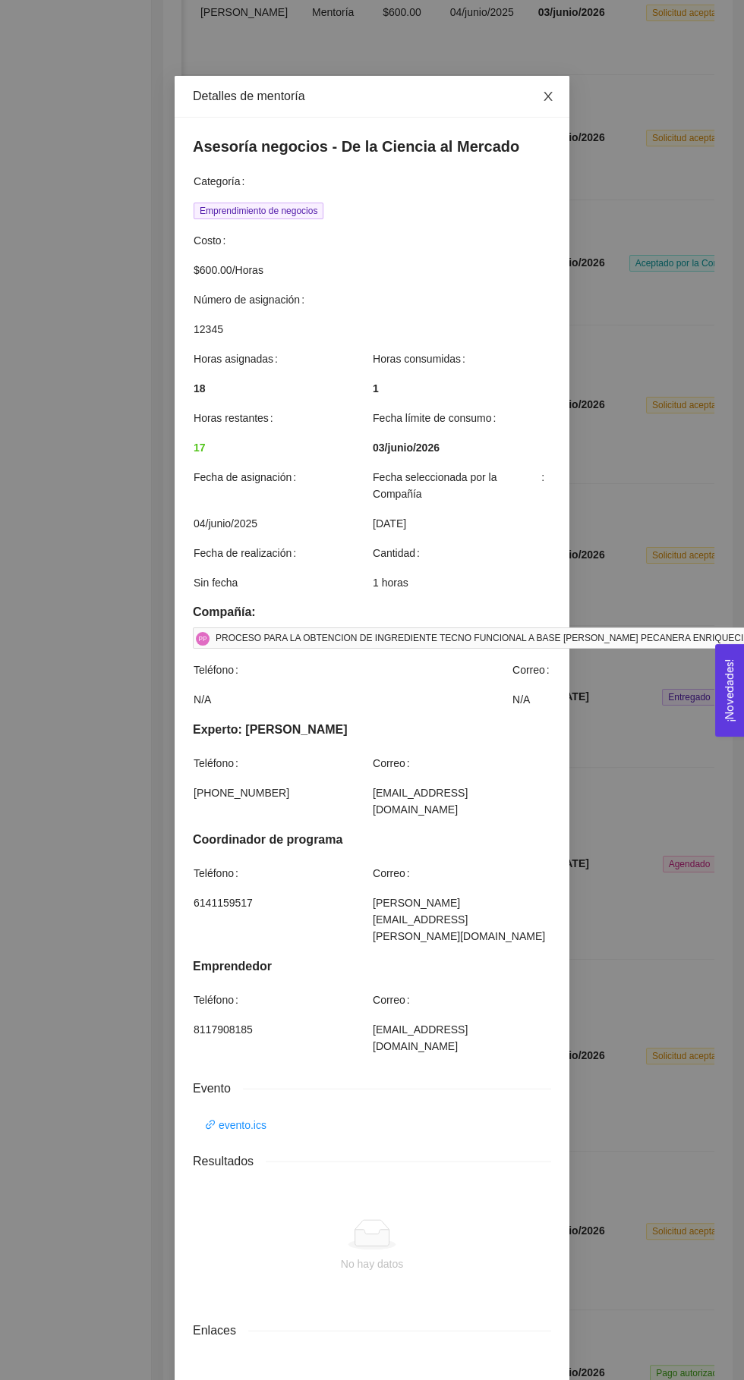
click at [548, 96] on icon "close" at bounding box center [547, 96] width 8 height 9
